Goal: Information Seeking & Learning: Check status

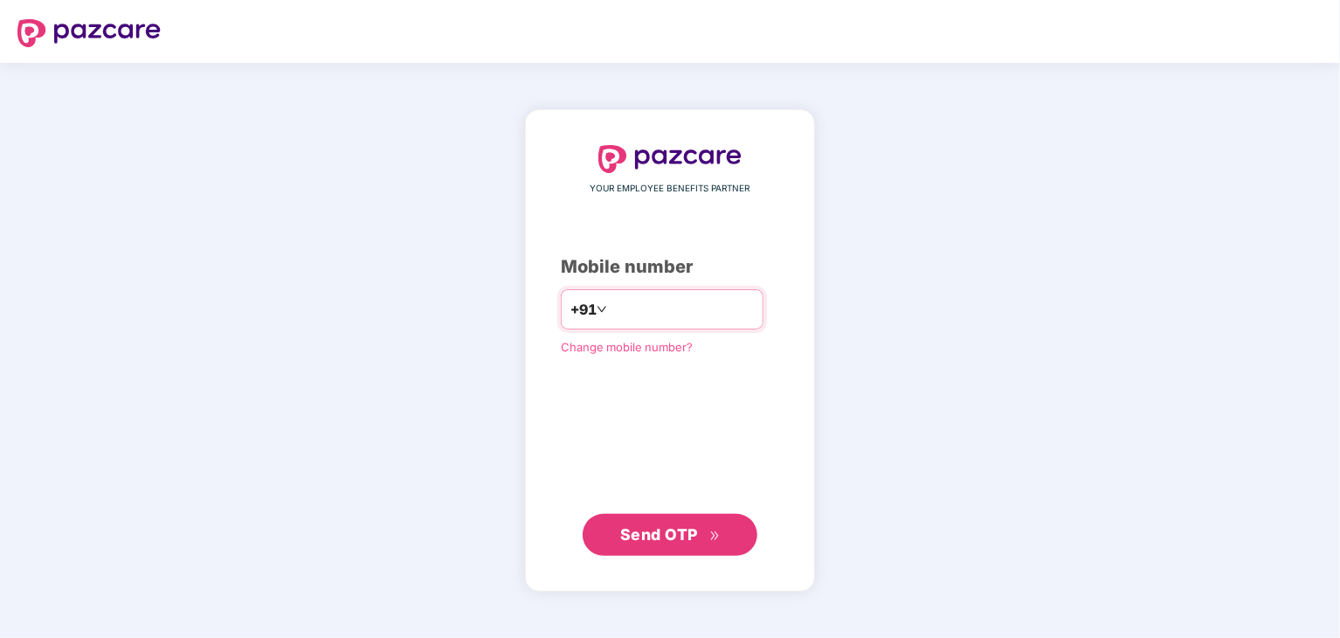
type input "**********"
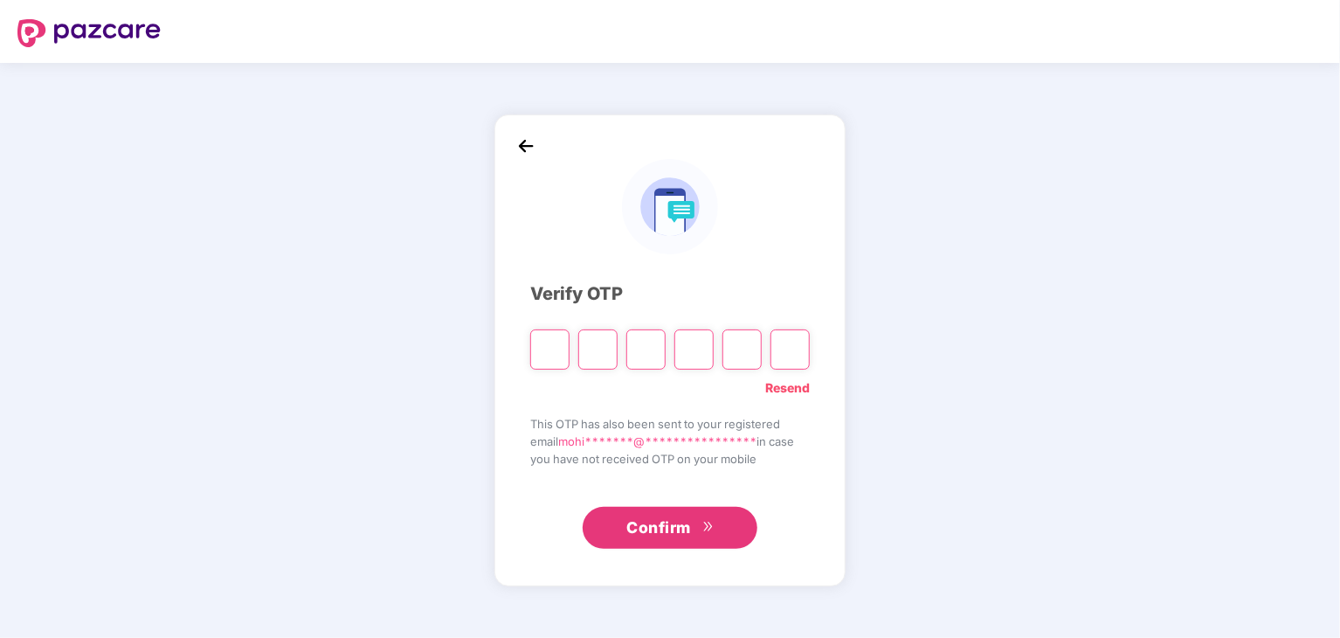
type input "*"
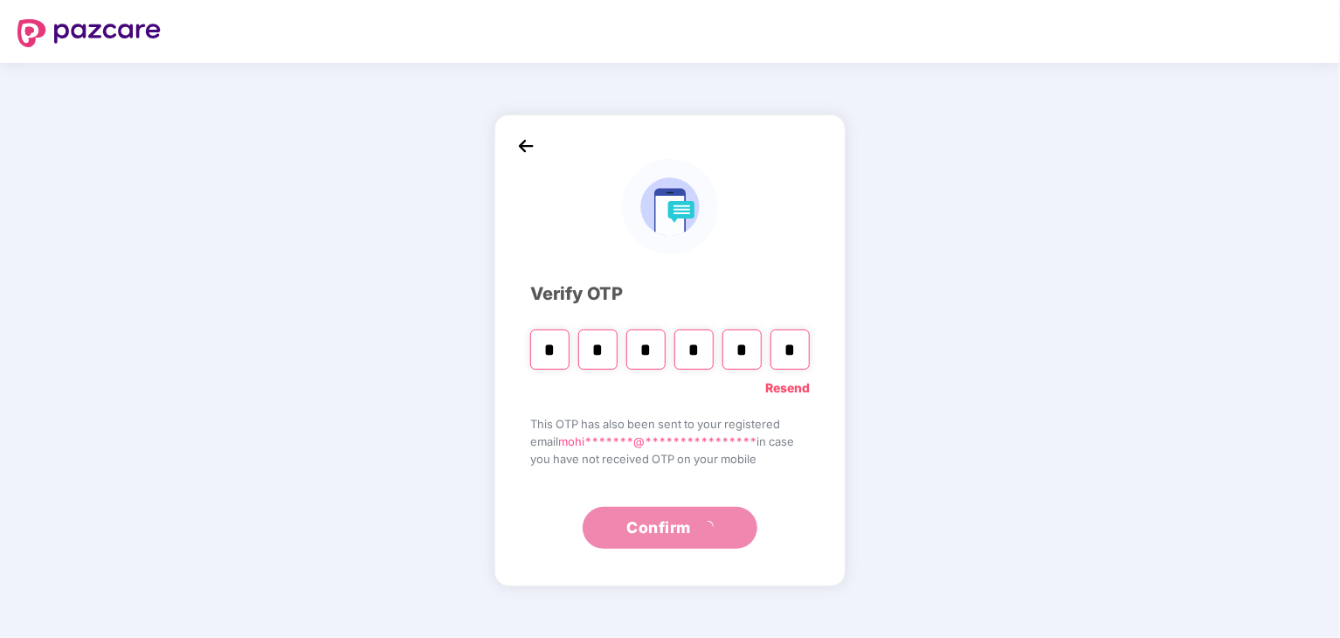
type input "*"
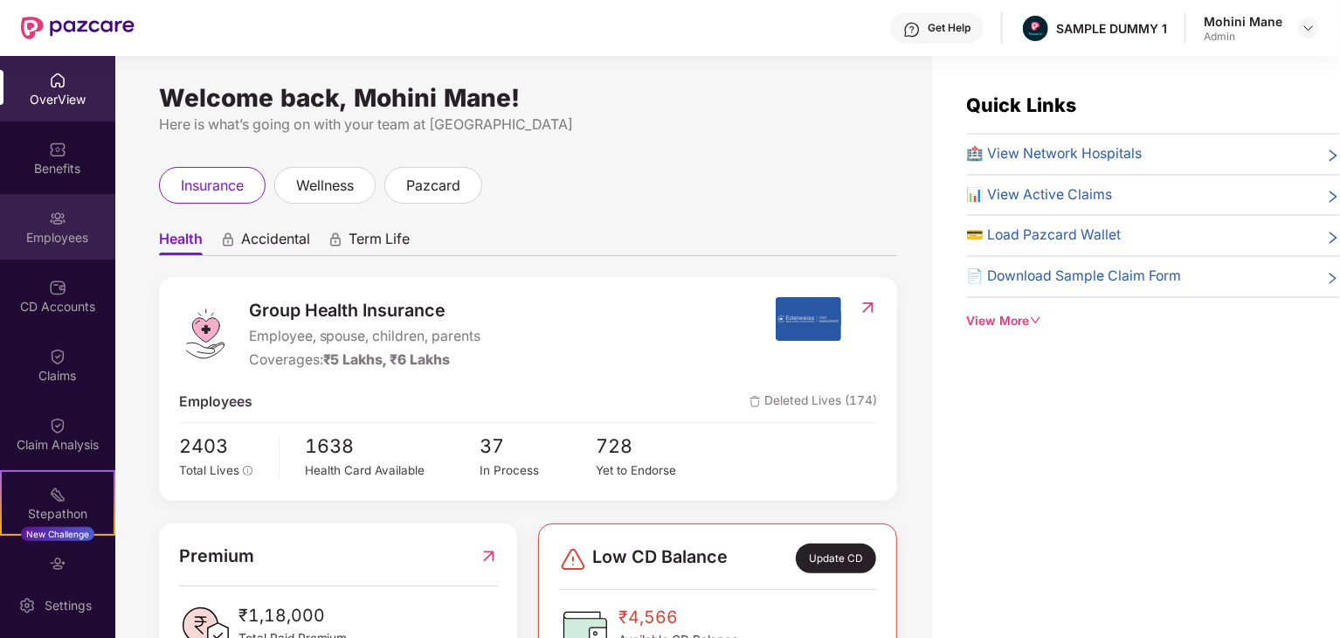
click at [66, 215] on div "Employees" at bounding box center [57, 227] width 115 height 66
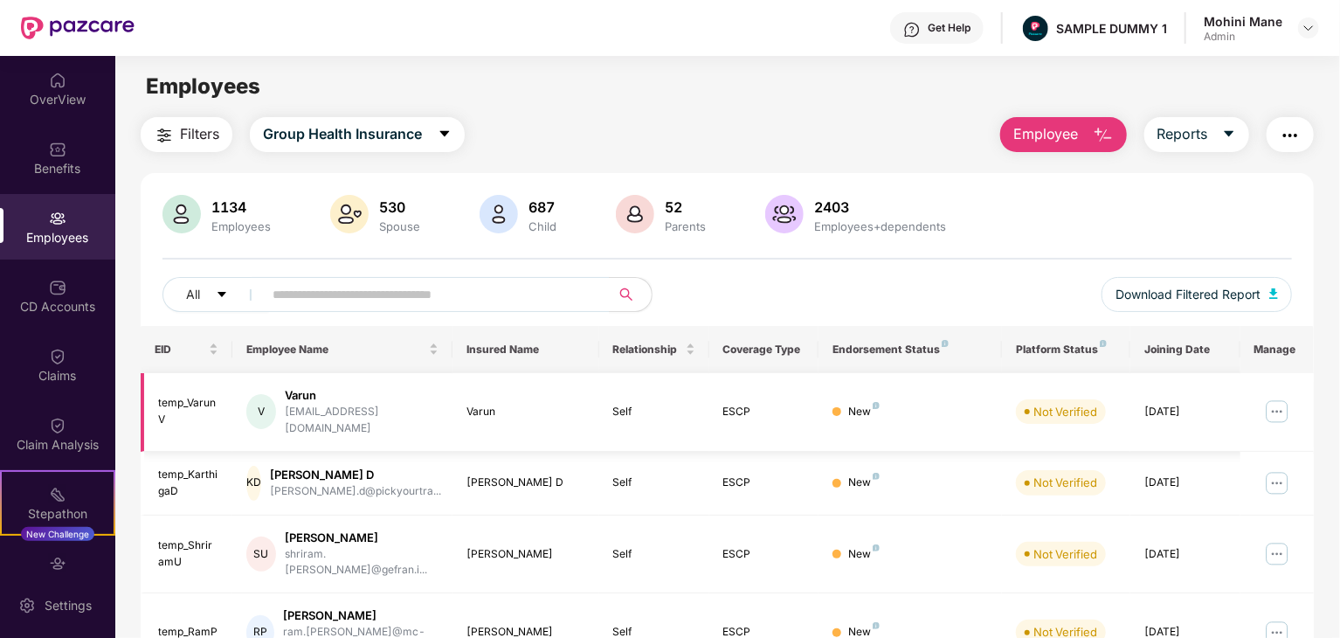
click at [1273, 404] on img at bounding box center [1277, 411] width 28 height 28
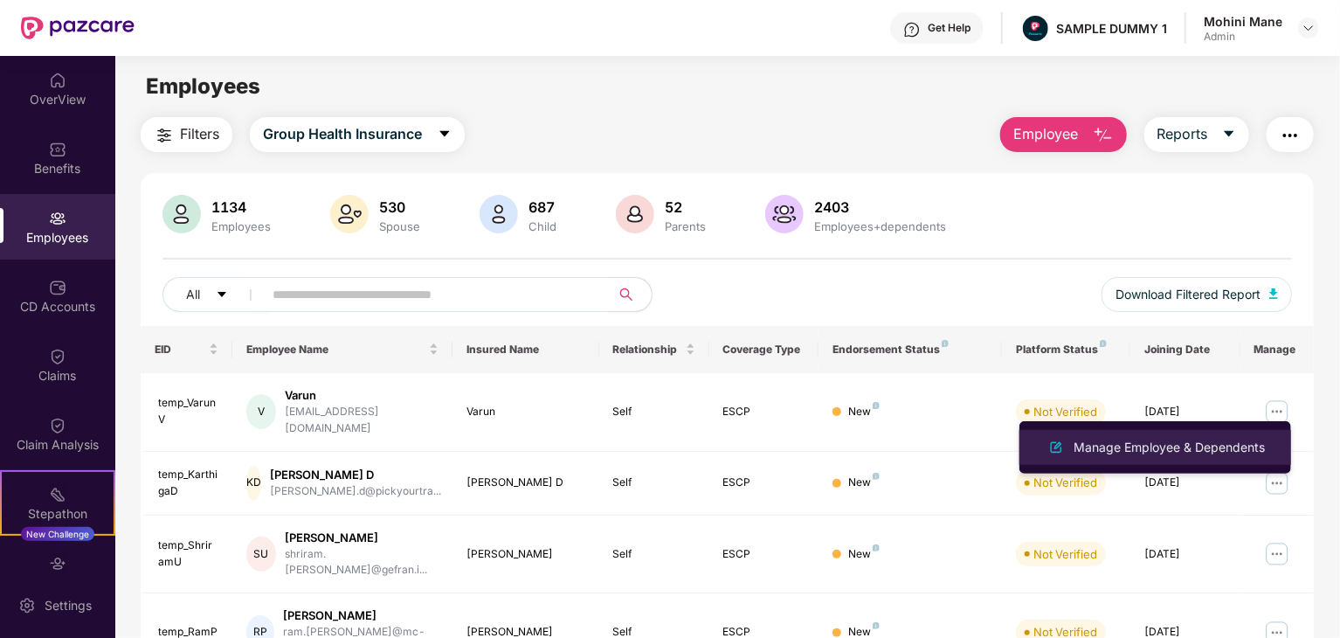
click at [1211, 445] on div "Manage Employee & Dependents" at bounding box center [1169, 447] width 198 height 19
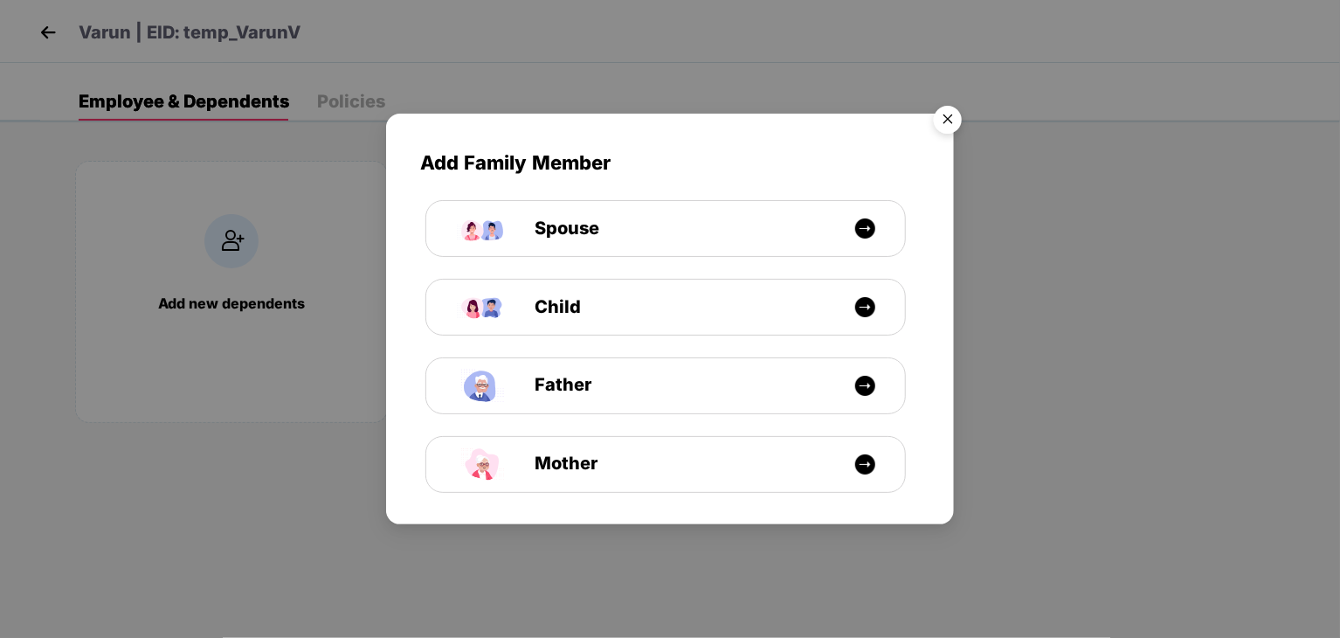
click at [947, 116] on img "Close" at bounding box center [947, 122] width 49 height 49
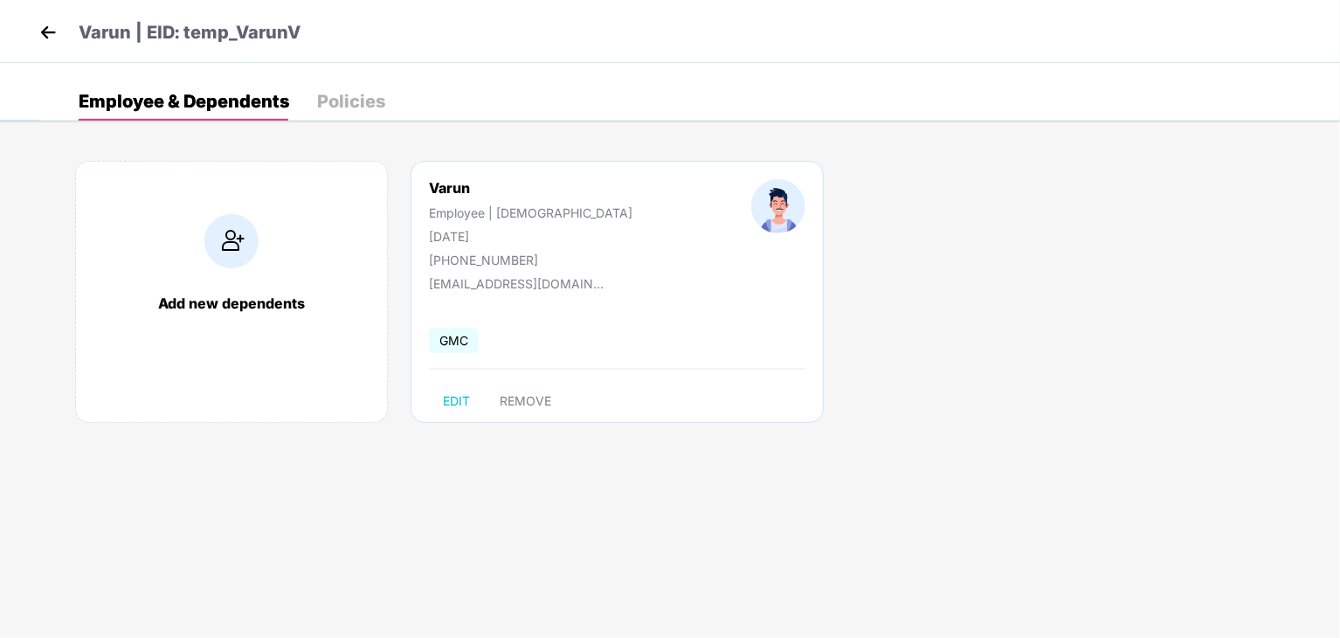
click at [355, 103] on div "Policies" at bounding box center [351, 101] width 68 height 17
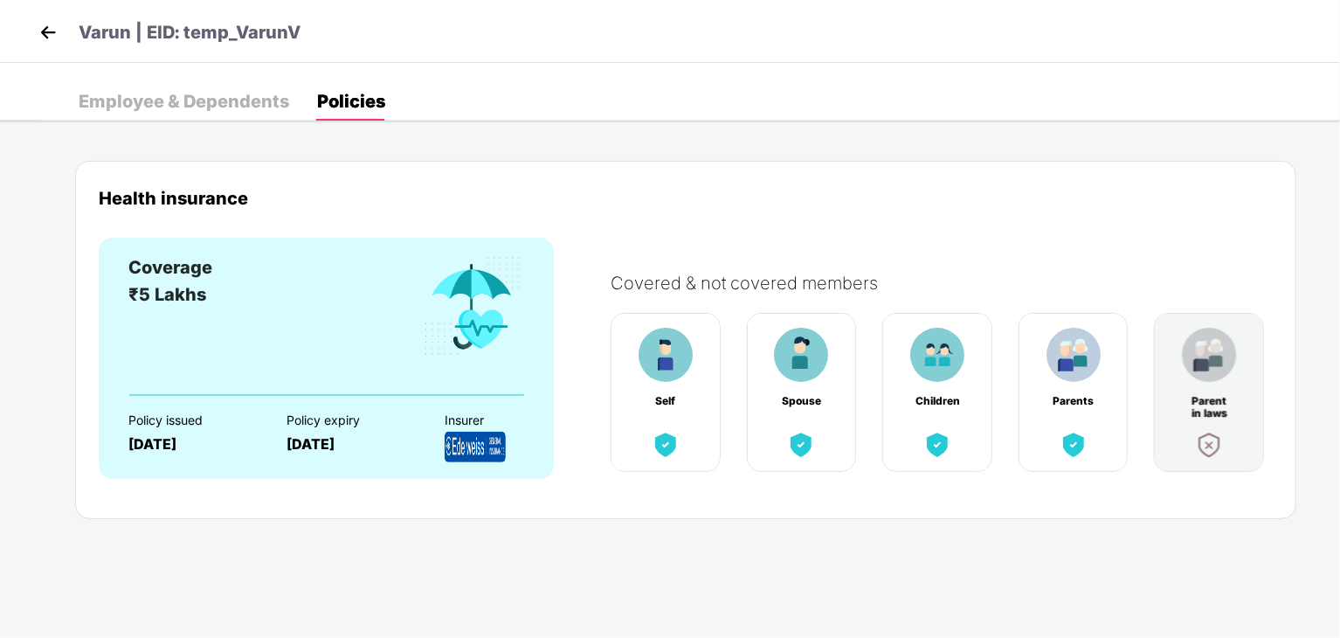
click at [46, 30] on img at bounding box center [48, 32] width 26 height 26
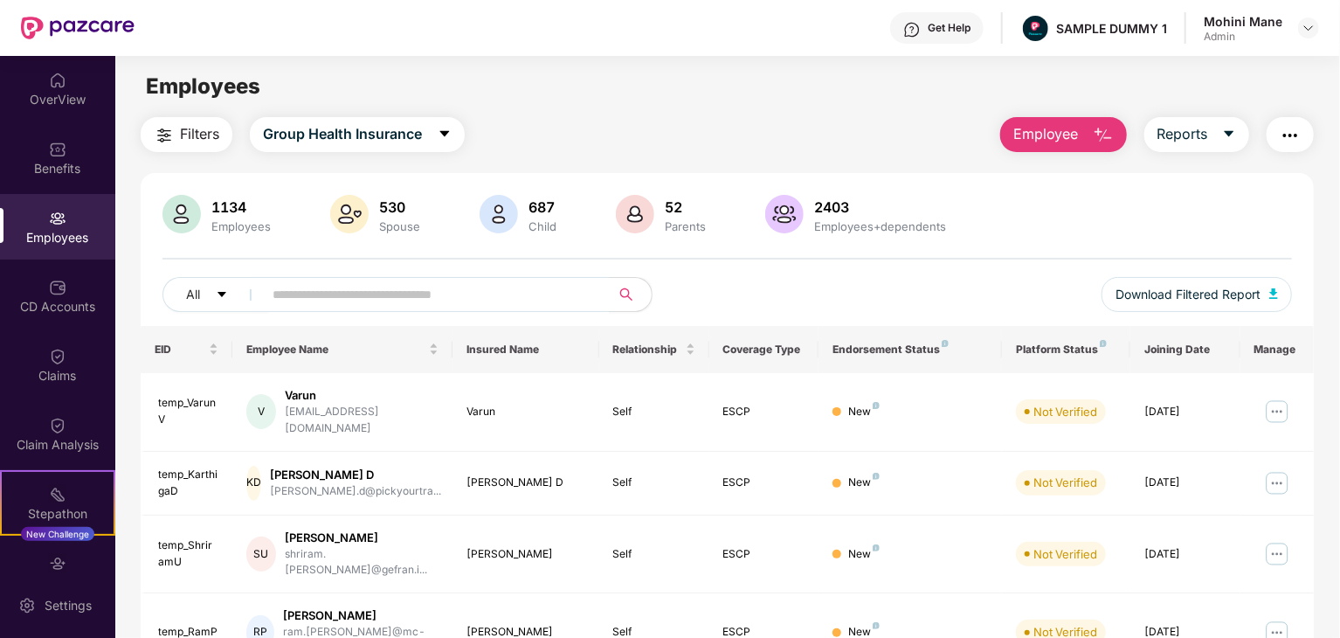
click at [1280, 125] on img "button" at bounding box center [1290, 135] width 21 height 21
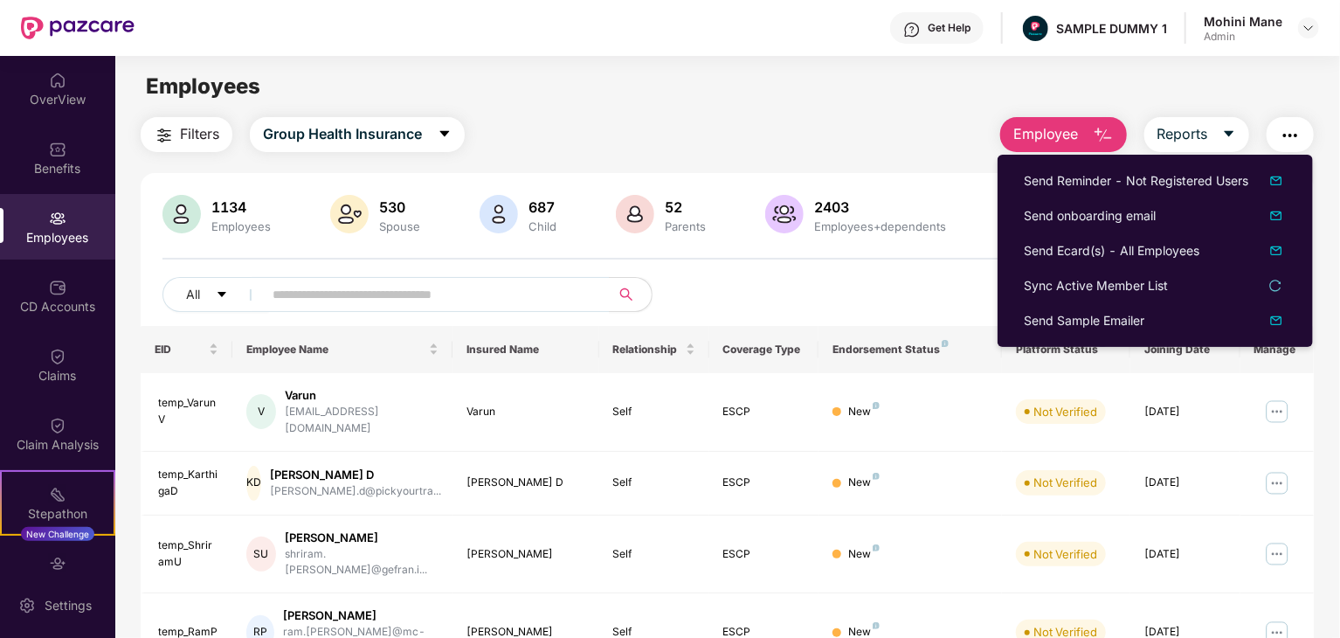
click at [954, 281] on div "All Download Filtered Report" at bounding box center [726, 301] width 1129 height 49
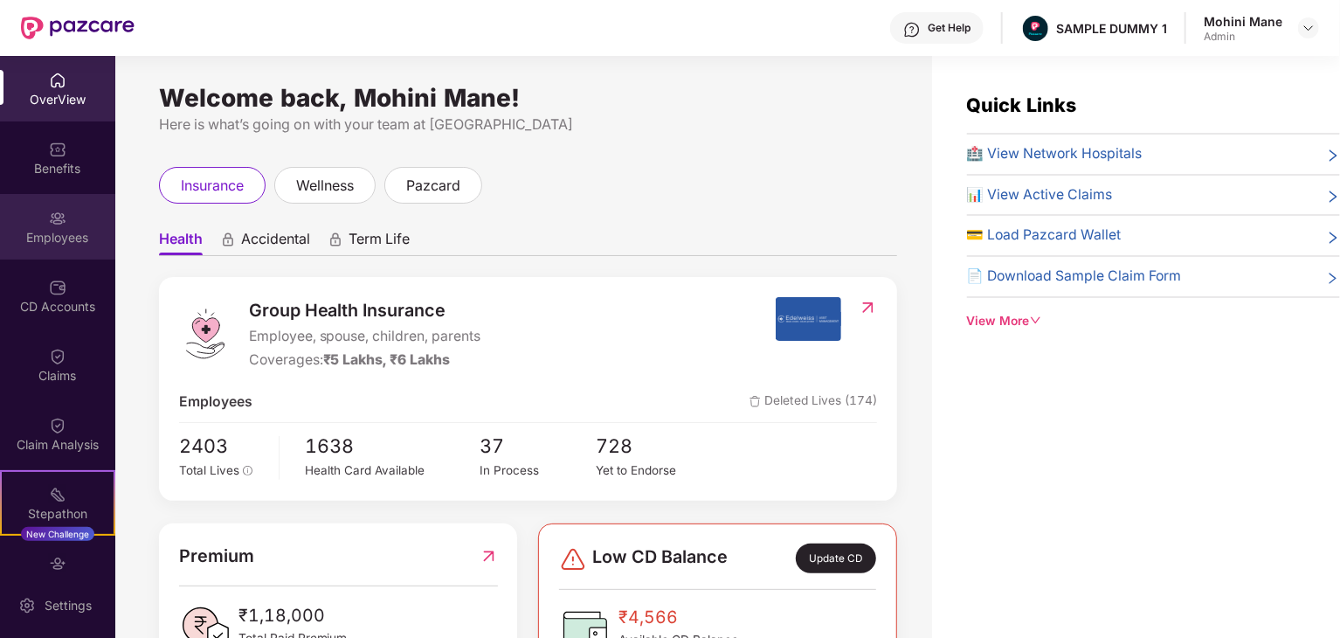
click at [52, 231] on div "Employees" at bounding box center [57, 237] width 115 height 17
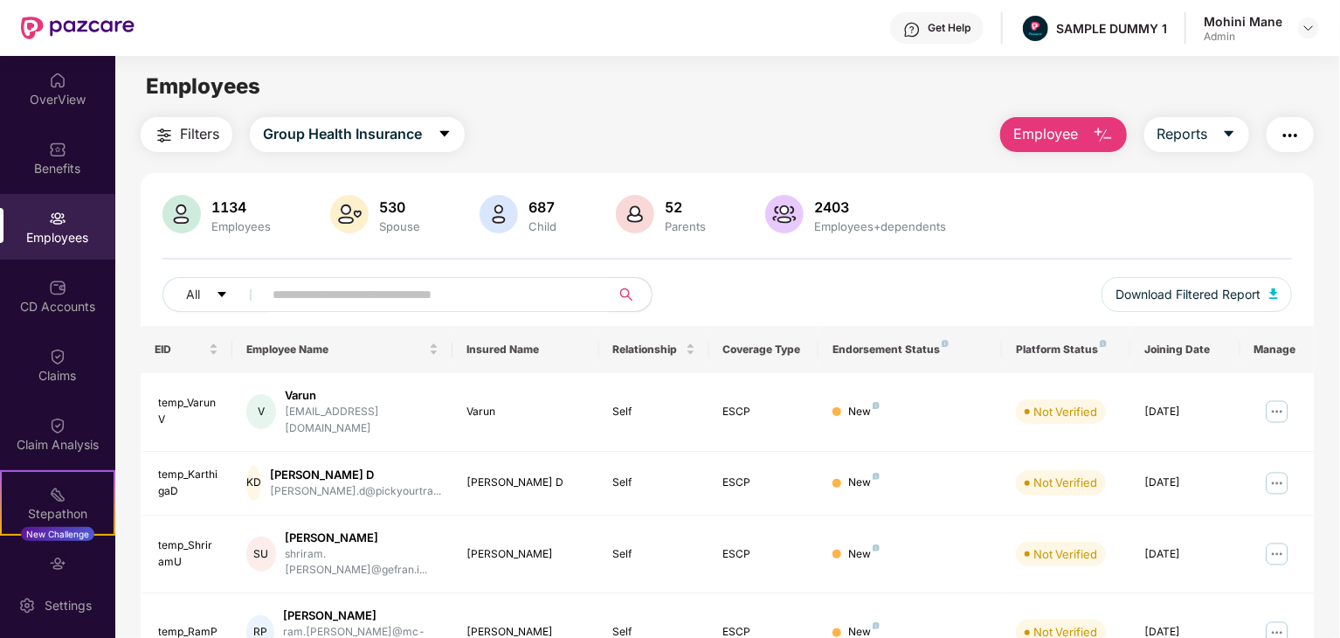
click at [1291, 141] on img "button" at bounding box center [1290, 135] width 21 height 21
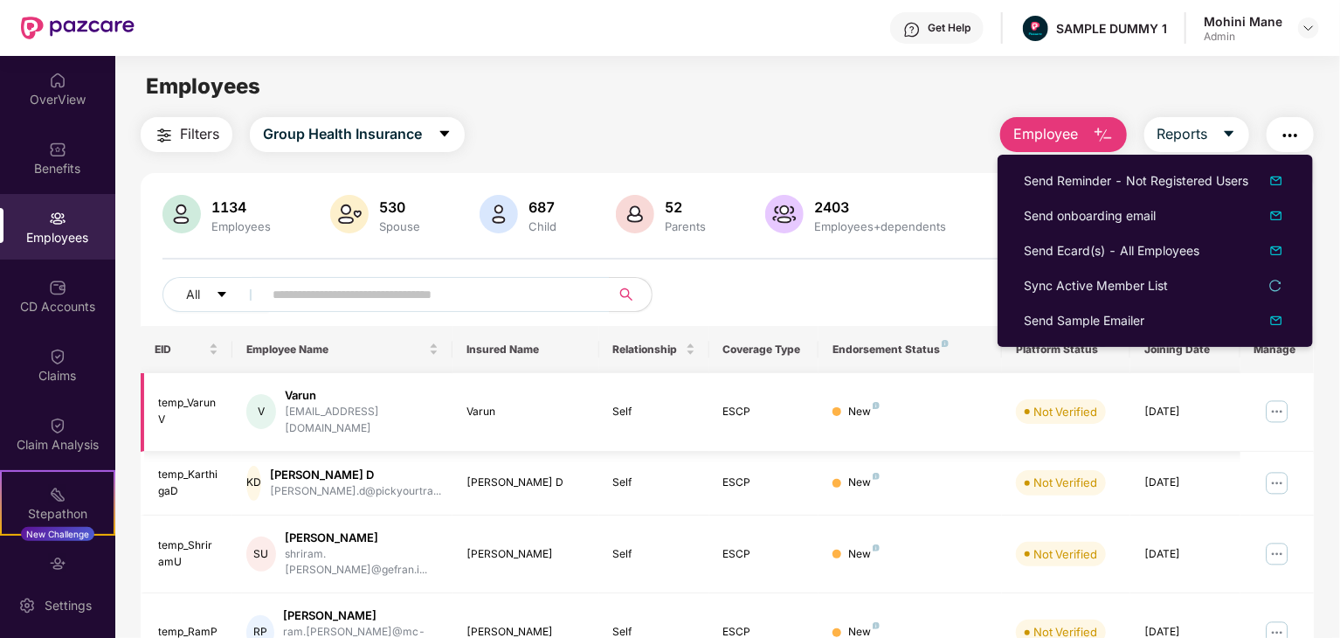
click at [1282, 405] on img at bounding box center [1277, 411] width 28 height 28
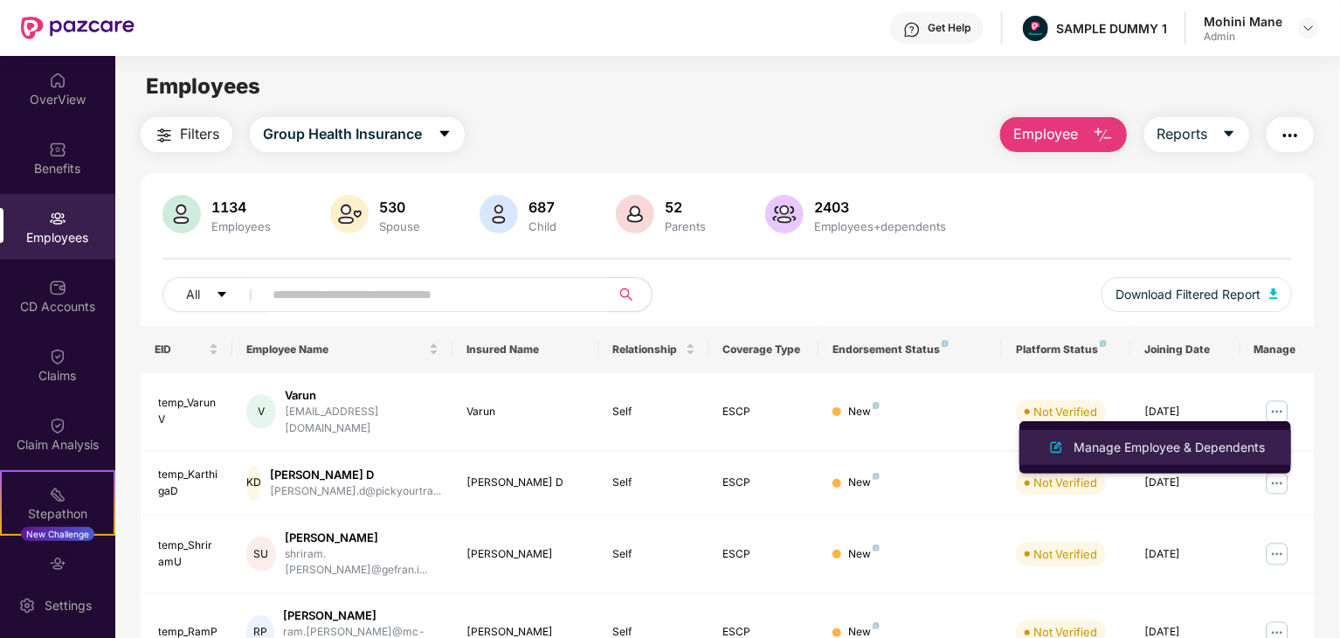
click at [1181, 443] on div "Manage Employee & Dependents" at bounding box center [1169, 447] width 198 height 19
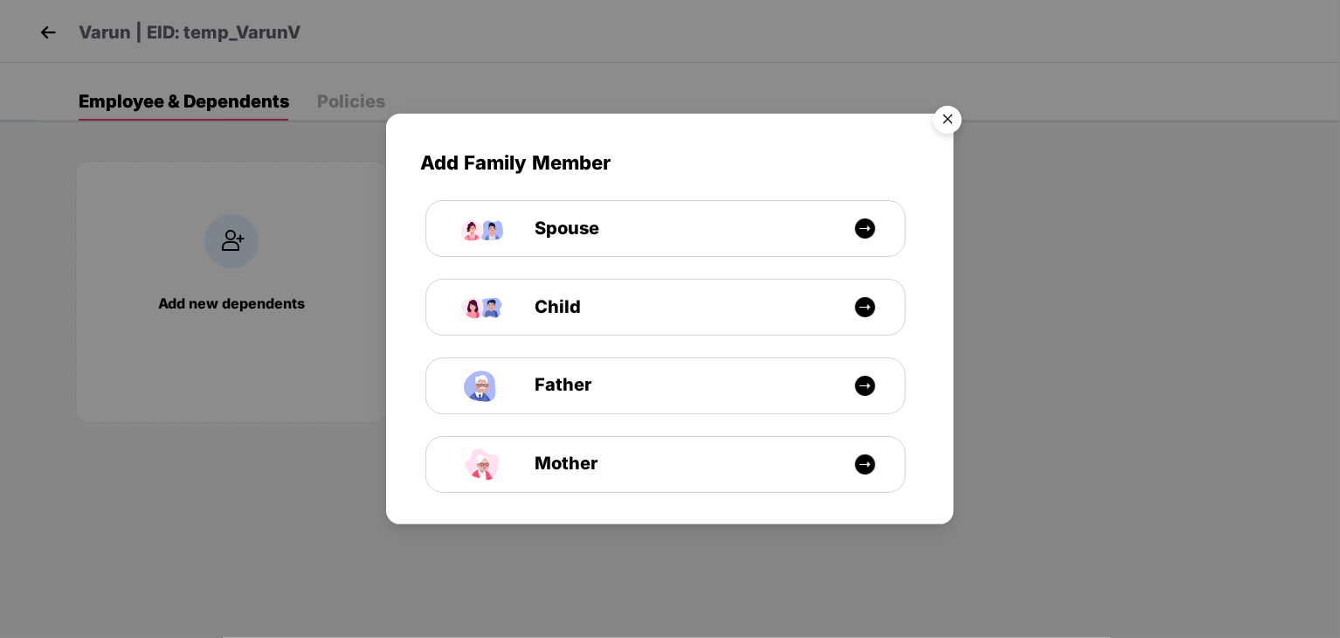
click at [949, 129] on img "Close" at bounding box center [947, 122] width 49 height 49
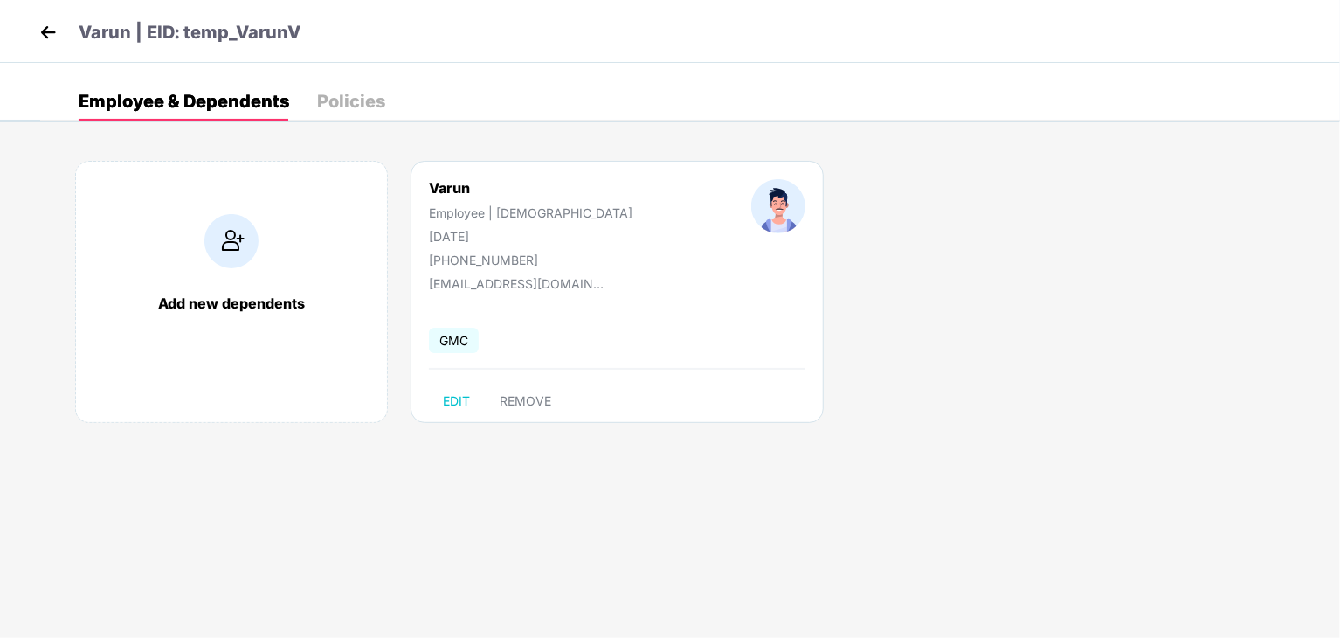
click at [40, 32] on img at bounding box center [48, 32] width 26 height 26
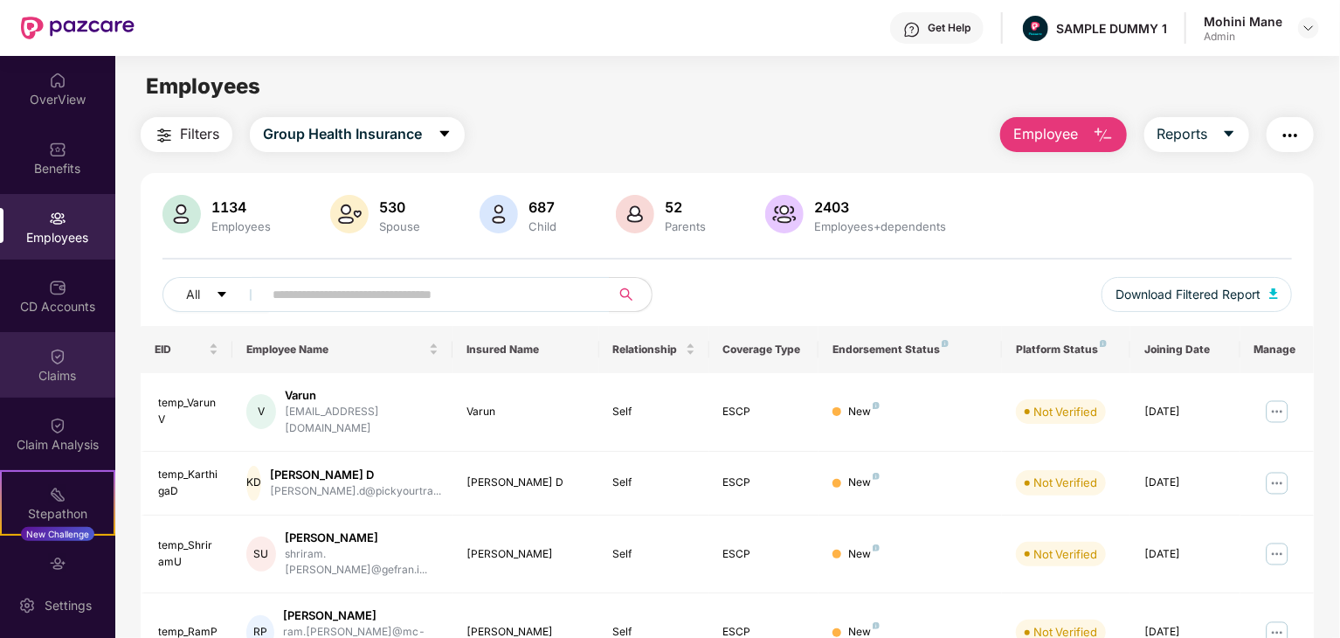
click at [54, 369] on div "Claims" at bounding box center [57, 375] width 115 height 17
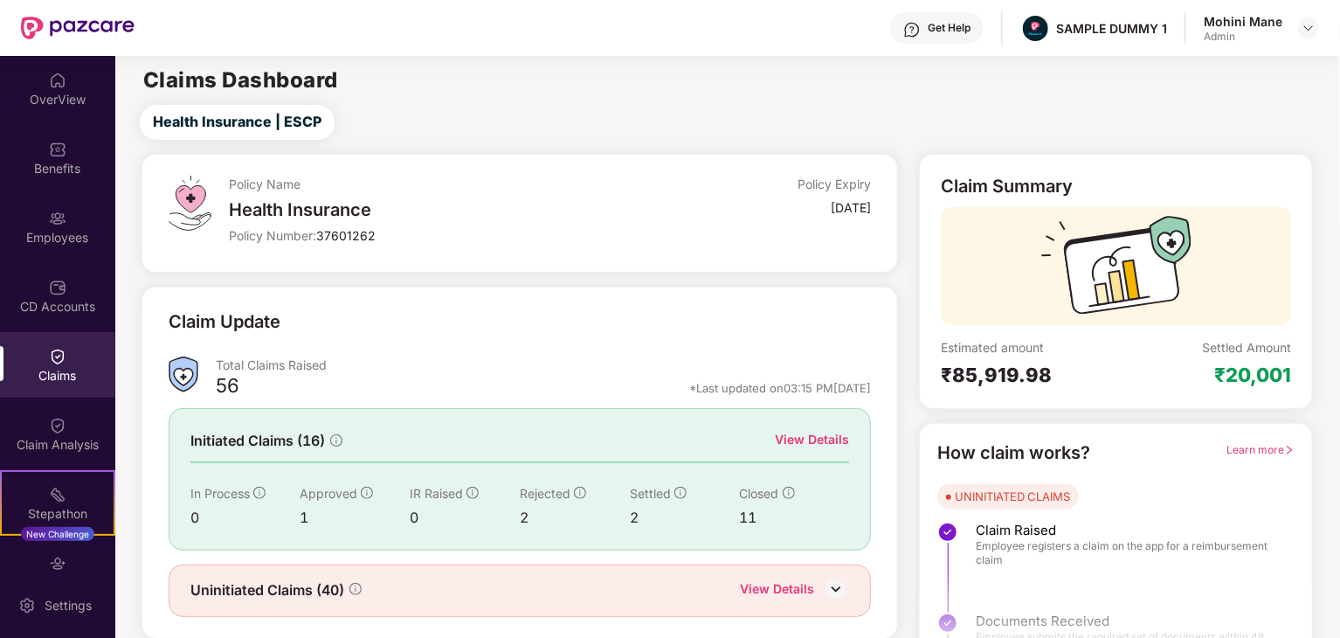
click at [804, 437] on div "View Details" at bounding box center [812, 439] width 74 height 19
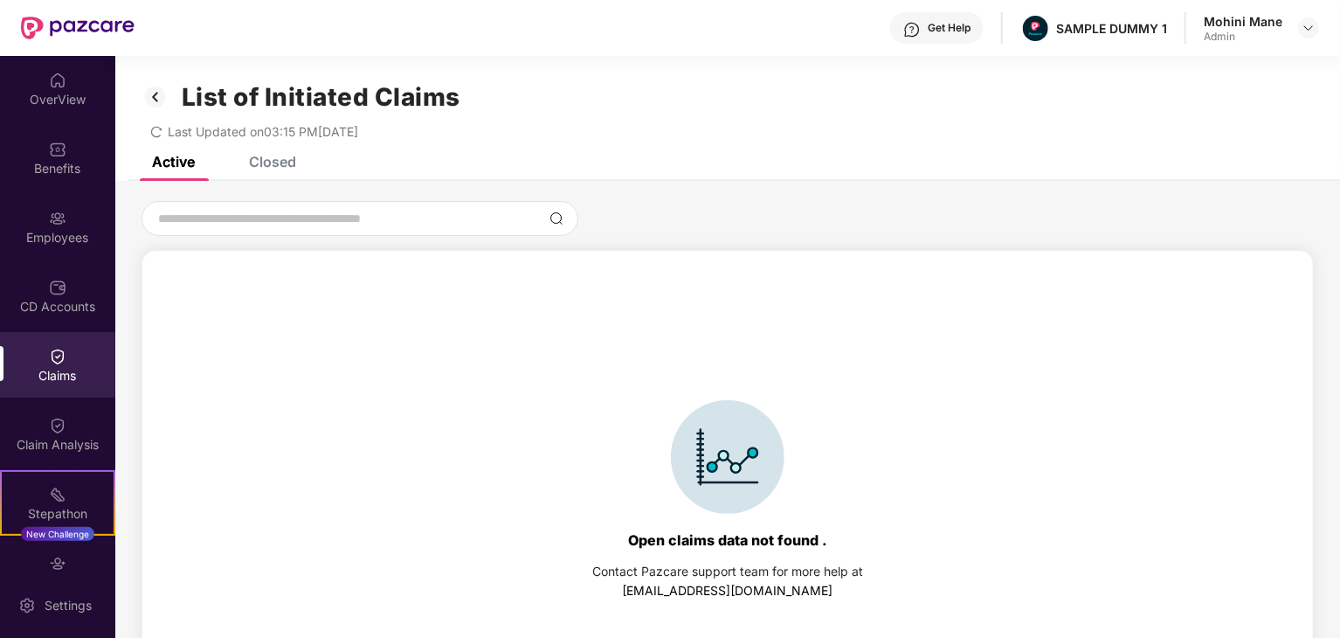
click at [274, 167] on div "Closed" at bounding box center [272, 161] width 47 height 17
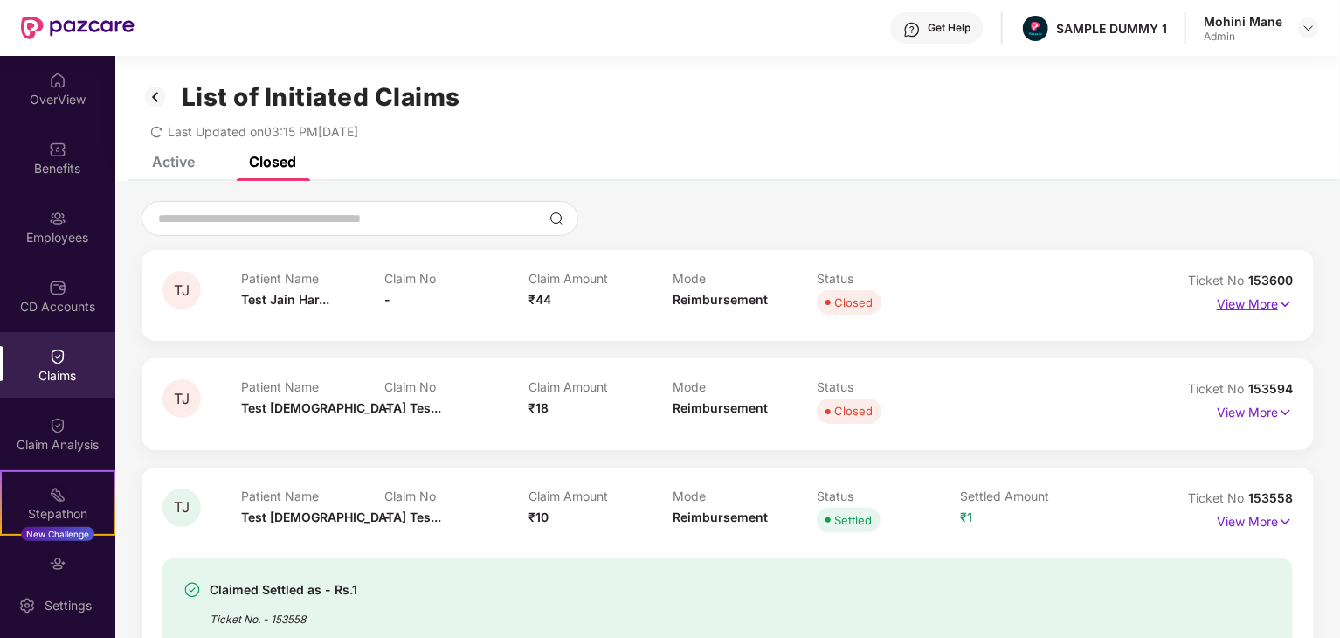
click at [1254, 312] on p "View More" at bounding box center [1255, 302] width 76 height 24
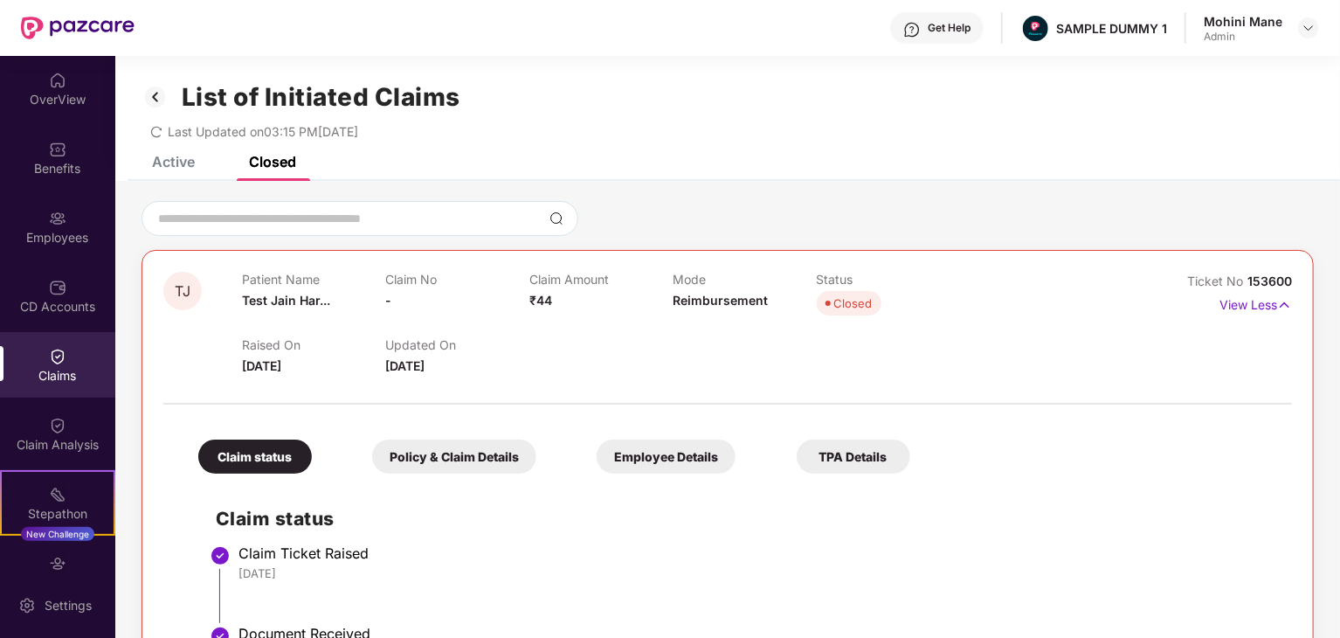
click at [1305, 498] on div "TJ Patient Name Test Jain Har... Claim No - Claim Amount ₹44 Mode Reimbursement…" at bounding box center [727, 512] width 1172 height 525
click at [1264, 583] on li "Claim Ticket Raised 26 Jun 2025" at bounding box center [745, 590] width 1059 height 80
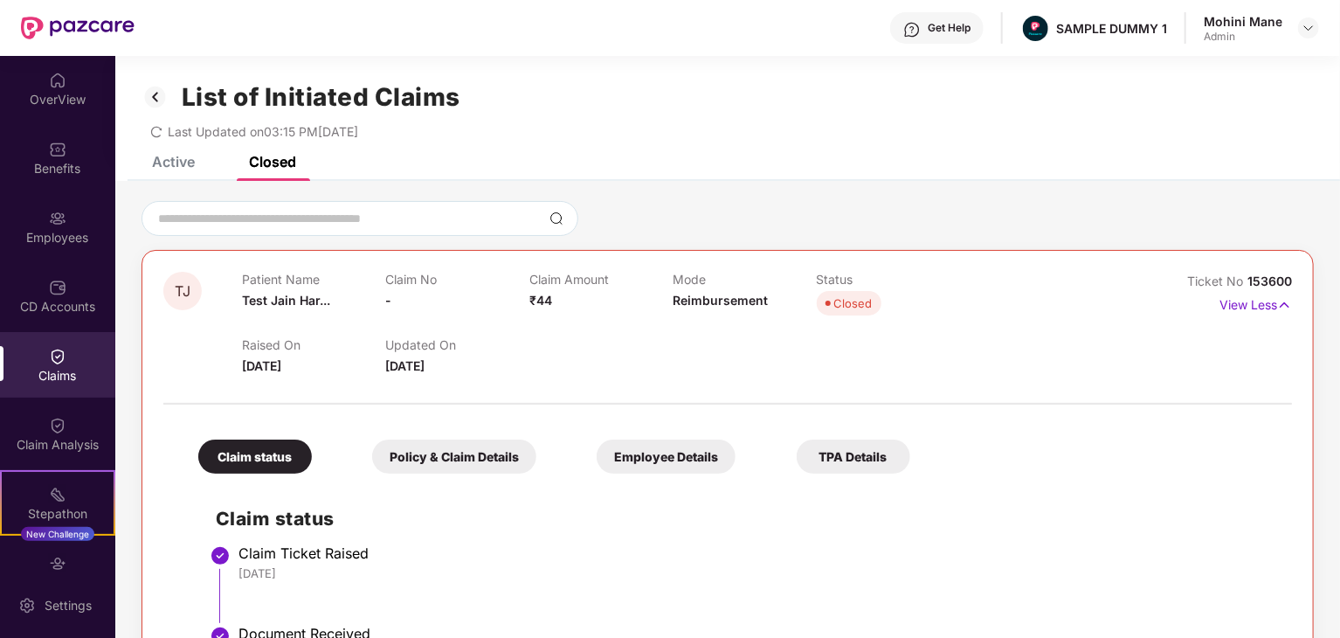
click at [1264, 583] on li "Claim Ticket Raised 26 Jun 2025" at bounding box center [745, 590] width 1059 height 80
click at [1256, 303] on p "View Less" at bounding box center [1255, 303] width 72 height 24
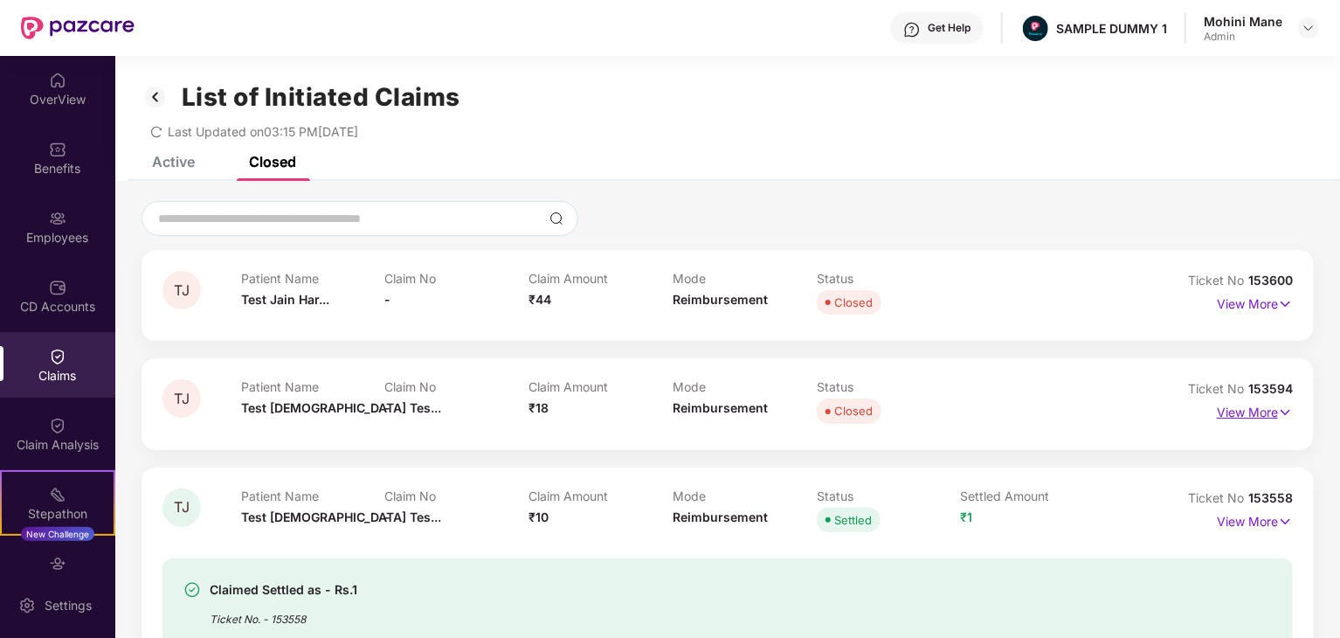
click at [1255, 417] on p "View More" at bounding box center [1255, 410] width 76 height 24
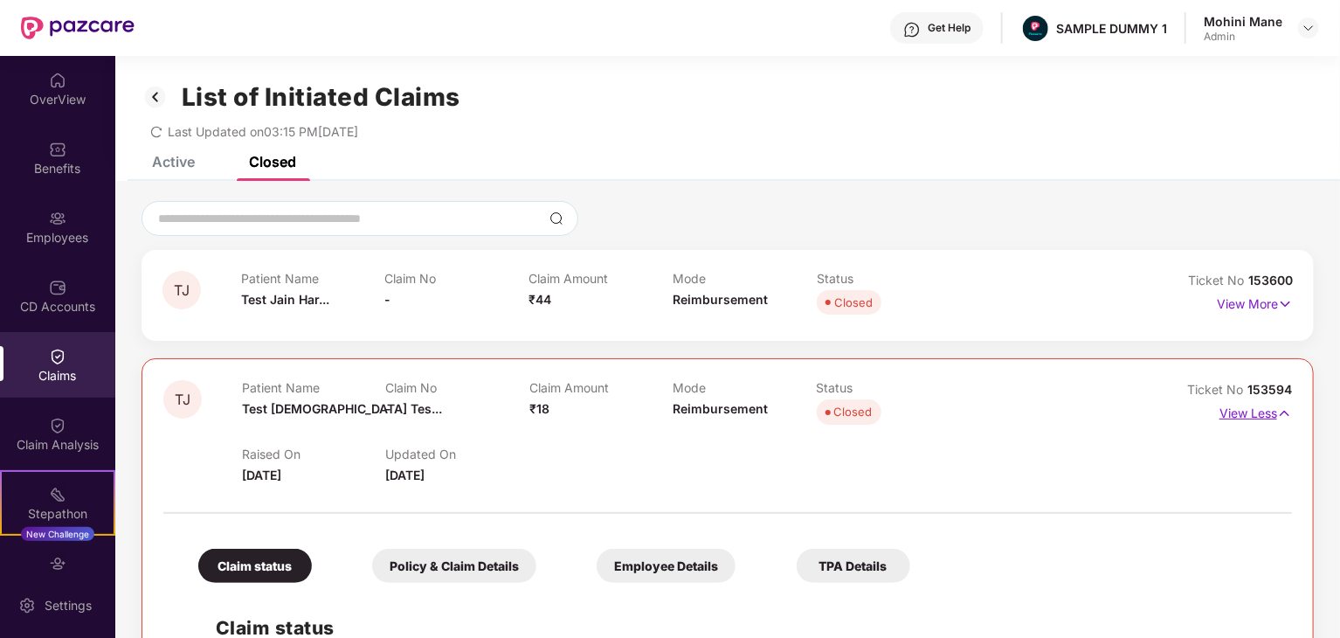
click at [1244, 413] on p "View Less" at bounding box center [1255, 411] width 72 height 24
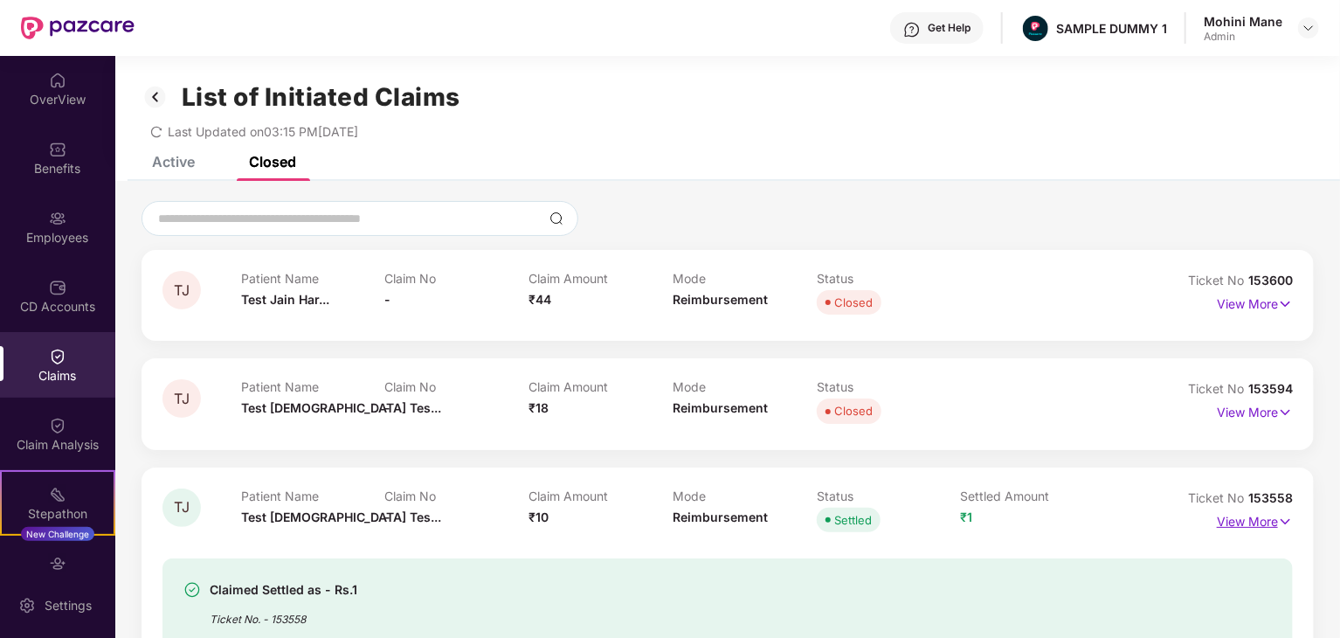
click at [1247, 528] on p "View More" at bounding box center [1255, 519] width 76 height 24
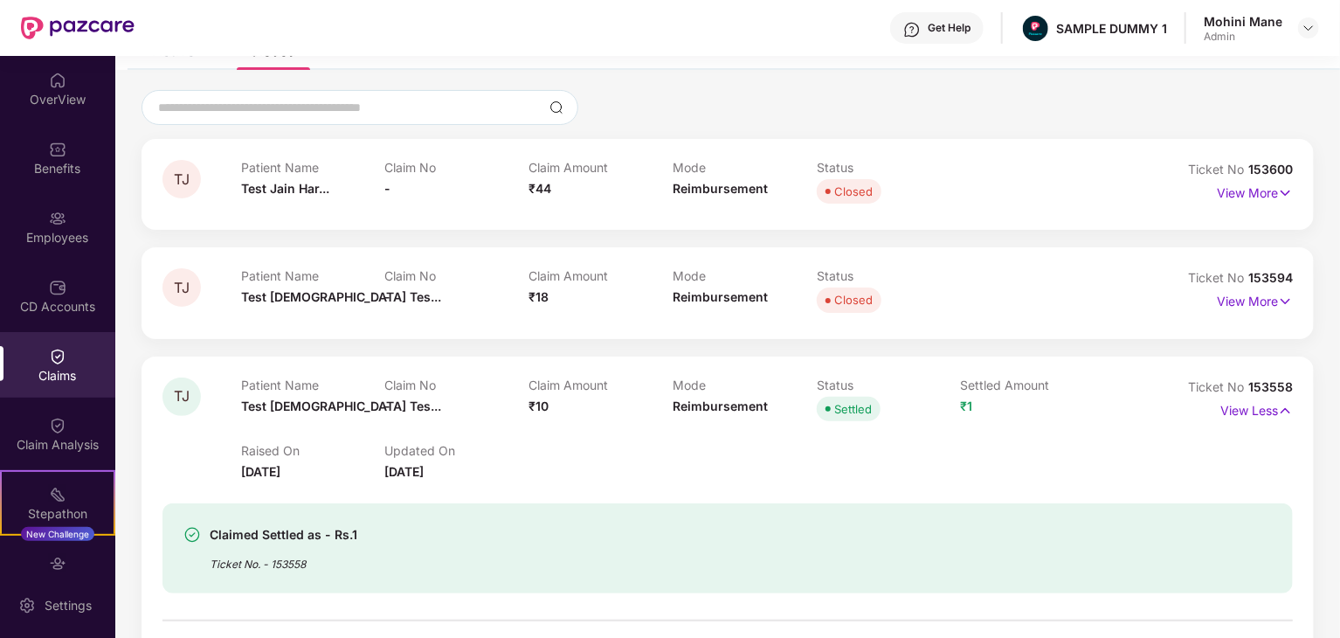
scroll to position [154, 0]
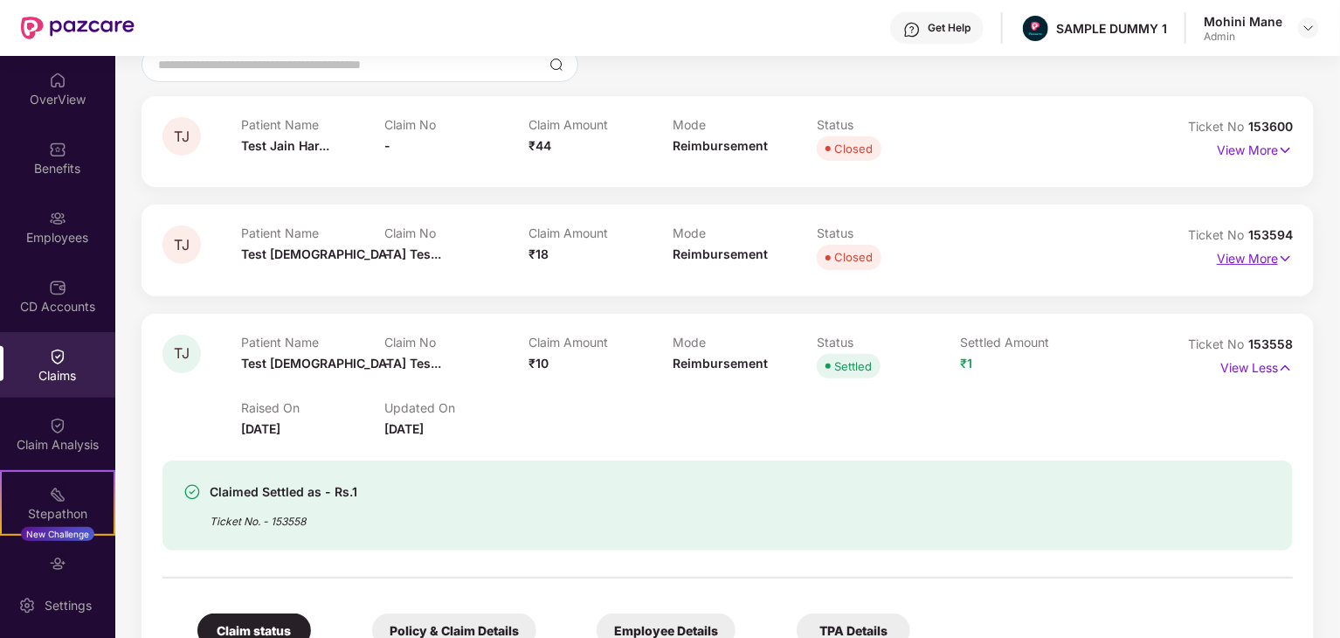
click at [1225, 263] on p "View More" at bounding box center [1255, 257] width 76 height 24
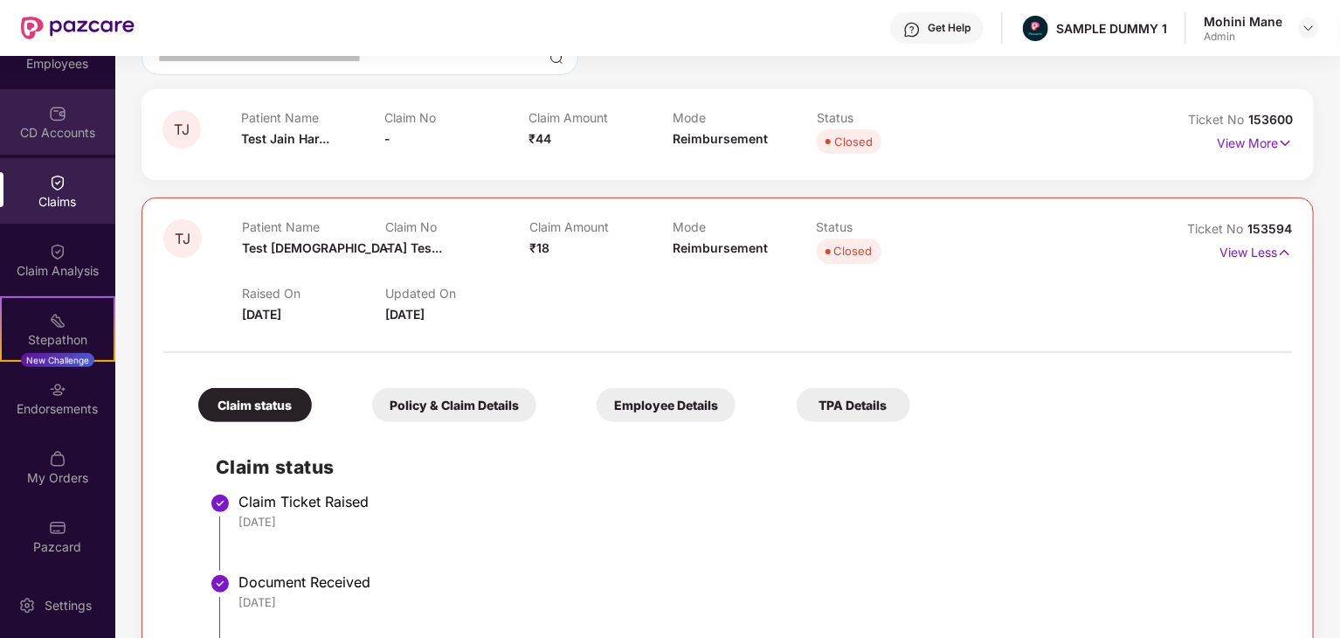
scroll to position [0, 0]
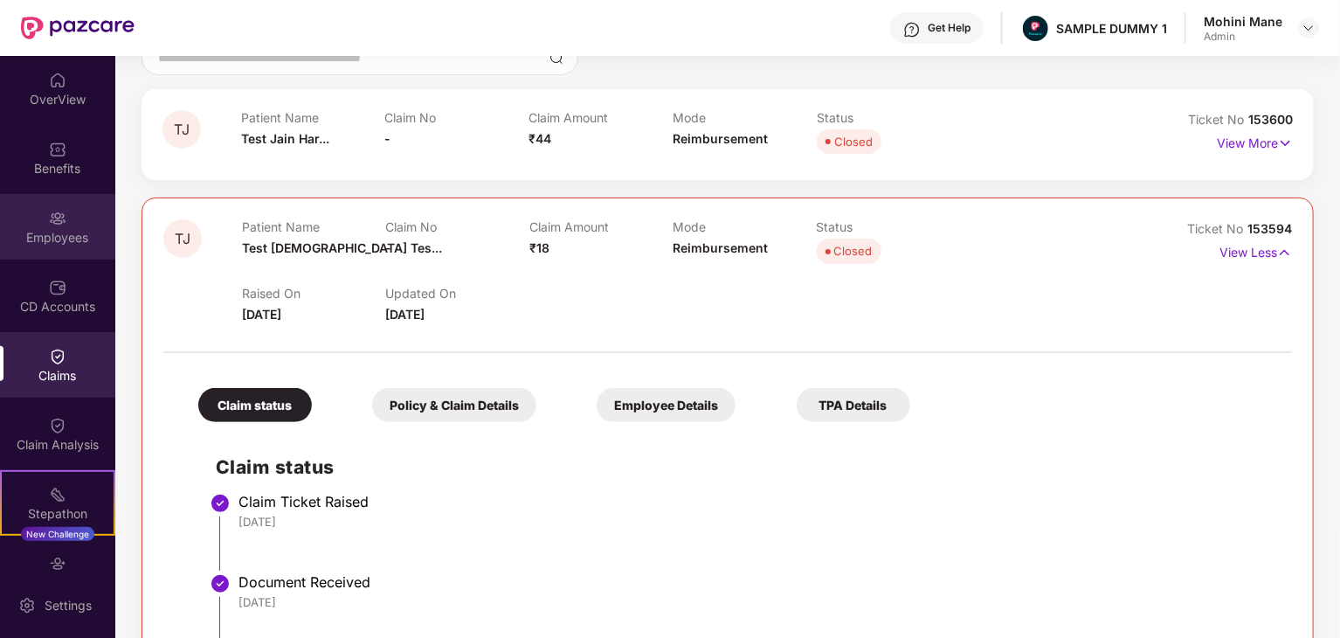
click at [70, 224] on div "Employees" at bounding box center [57, 227] width 115 height 66
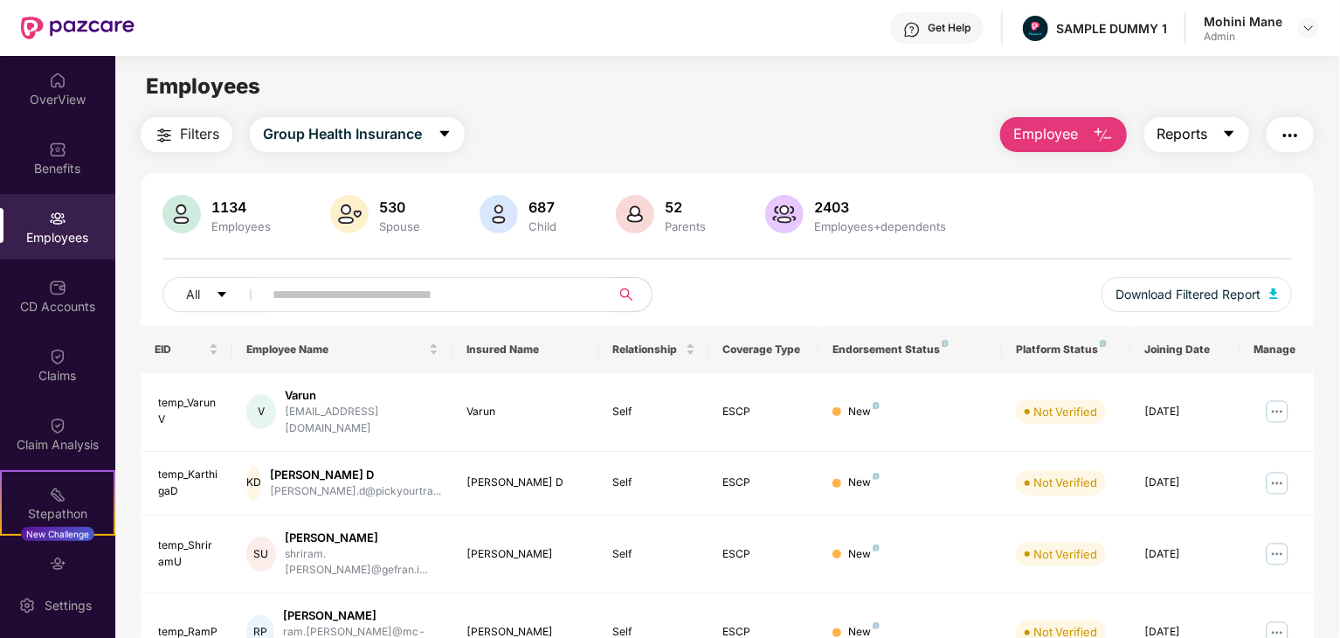
click at [1227, 141] on span "caret-down" at bounding box center [1229, 135] width 14 height 16
click at [1263, 68] on main "Employees Filters Group Health Insurance Employee Reports 1134 Employees 530 Sp…" at bounding box center [727, 375] width 1224 height 638
click at [1308, 136] on button "button" at bounding box center [1289, 134] width 47 height 35
click at [1283, 74] on div "Employees" at bounding box center [727, 86] width 1224 height 33
click at [1201, 298] on span "Download Filtered Report" at bounding box center [1187, 294] width 145 height 19
